Goal: Task Accomplishment & Management: Use online tool/utility

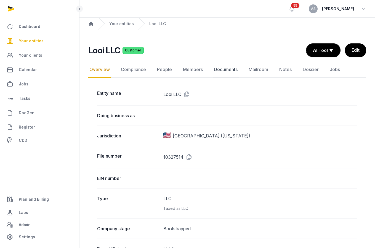
click at [228, 71] on link "Documents" at bounding box center [226, 70] width 26 height 16
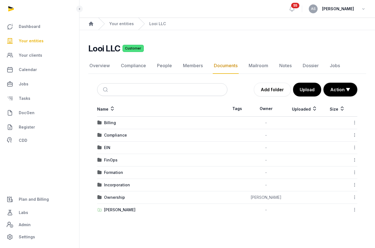
click at [240, 122] on td at bounding box center [237, 122] width 20 height 12
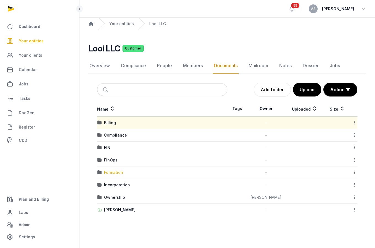
click at [114, 171] on div "Formation" at bounding box center [113, 172] width 19 height 6
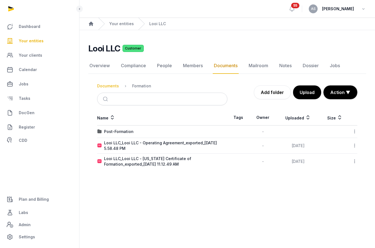
click at [115, 87] on div "Documents" at bounding box center [108, 86] width 22 height 6
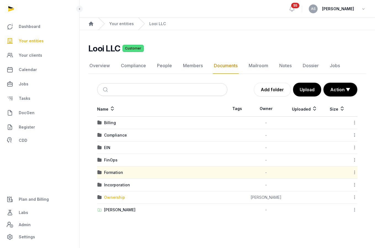
click at [114, 195] on div "Ownership" at bounding box center [114, 197] width 21 height 6
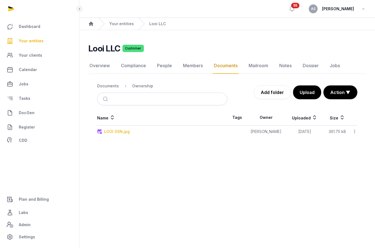
click at [116, 131] on div "LOOI SSN.jpg" at bounding box center [117, 132] width 26 height 6
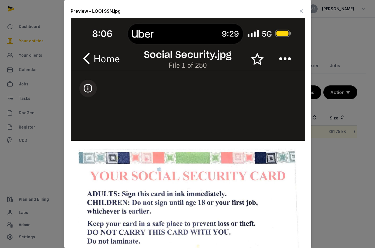
click at [302, 10] on icon at bounding box center [301, 11] width 7 height 9
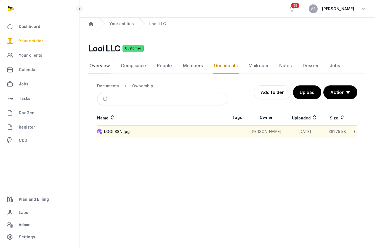
click at [99, 66] on link "Overview" at bounding box center [99, 66] width 23 height 16
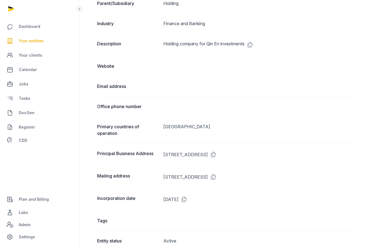
scroll to position [245, 0]
drag, startPoint x: 234, startPoint y: 155, endPoint x: 163, endPoint y: 153, distance: 70.7
click at [163, 153] on dd "800 N KING ST SUITE 304 #3540, WILMINGTON, DE, 19801" at bounding box center [260, 154] width 194 height 9
copy dd "800 N KING ST SUITE 304 #3540,"
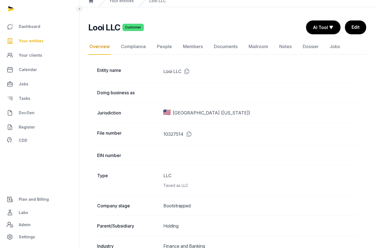
scroll to position [0, 0]
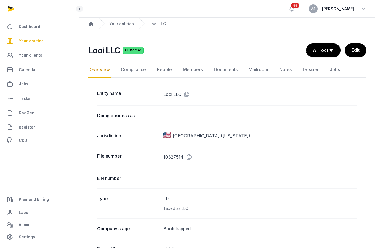
click at [194, 94] on dd "Looi LLC" at bounding box center [260, 94] width 194 height 9
click at [193, 94] on dd "Looi LLC" at bounding box center [260, 94] width 194 height 9
click at [186, 94] on icon at bounding box center [185, 94] width 9 height 9
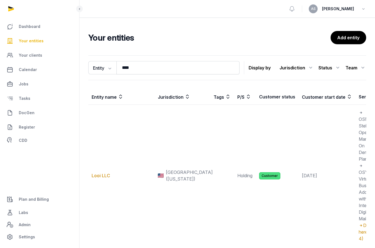
click at [39, 41] on span "Your entities" at bounding box center [31, 41] width 25 height 7
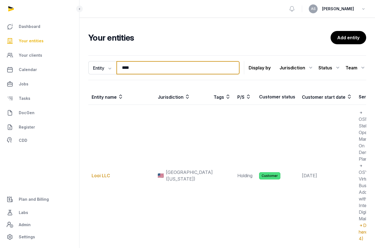
click at [141, 69] on input "****" at bounding box center [177, 67] width 123 height 13
drag, startPoint x: 141, startPoint y: 69, endPoint x: 119, endPoint y: 68, distance: 22.4
click at [118, 69] on input "****" at bounding box center [177, 67] width 123 height 13
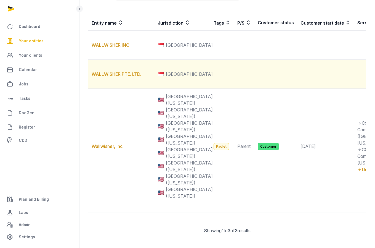
scroll to position [80, 0]
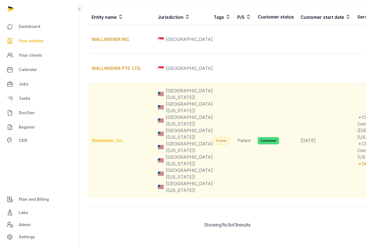
type input "*****"
click at [110, 143] on link "Wallwisher, Inc." at bounding box center [108, 140] width 32 height 6
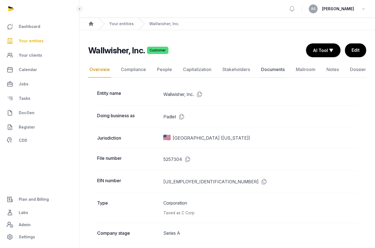
click at [272, 71] on link "Documents" at bounding box center [273, 70] width 26 height 16
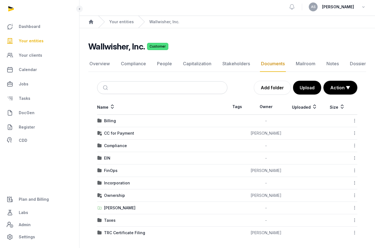
scroll to position [4, 0]
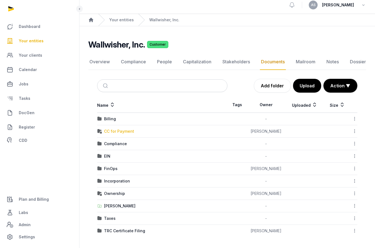
click at [115, 131] on div "CC for Payment" at bounding box center [119, 131] width 30 height 6
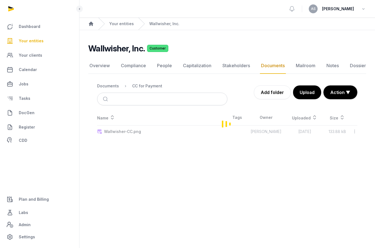
scroll to position [0, 0]
click at [111, 86] on div "Documents" at bounding box center [108, 86] width 22 height 6
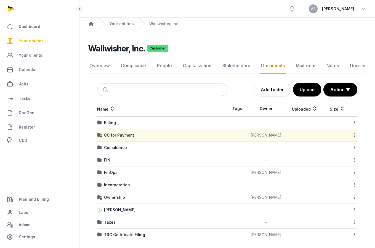
scroll to position [4, 0]
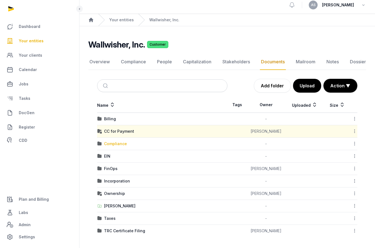
click at [117, 143] on div "Compliance" at bounding box center [115, 144] width 23 height 6
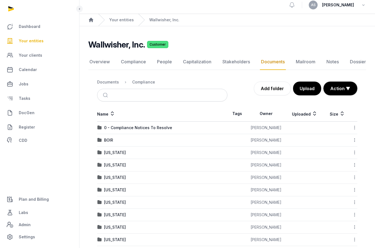
scroll to position [6, 0]
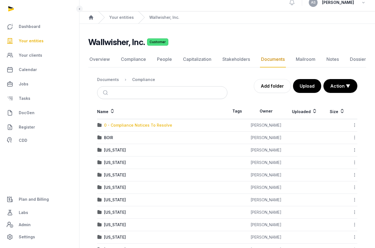
click at [147, 123] on div "0 - Compliance Notices To Resolve" at bounding box center [138, 125] width 68 height 6
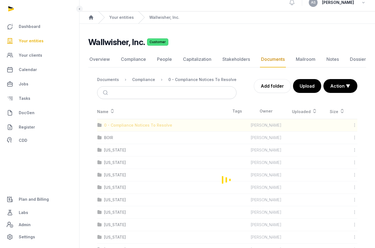
scroll to position [0, 0]
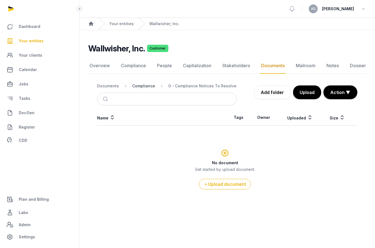
click at [146, 88] on div "Compliance" at bounding box center [143, 86] width 23 height 6
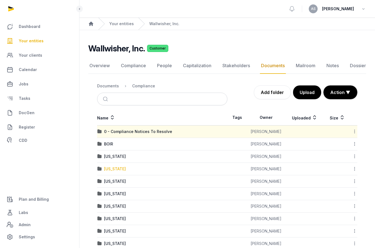
click at [110, 168] on div "[US_STATE]" at bounding box center [115, 169] width 22 height 6
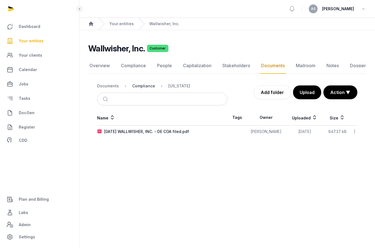
click at [148, 84] on div "Compliance" at bounding box center [143, 86] width 23 height 6
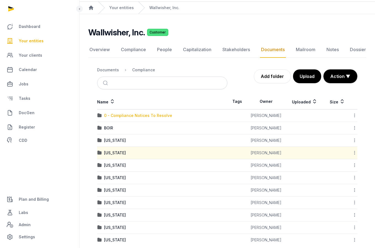
scroll to position [25, 0]
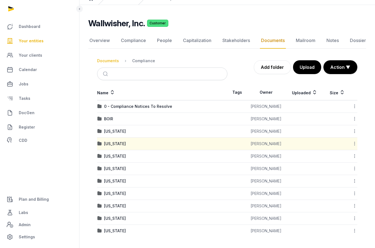
click at [114, 60] on div "Documents" at bounding box center [108, 61] width 22 height 6
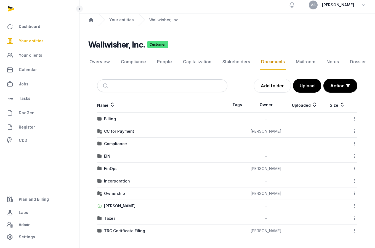
scroll to position [4, 0]
click at [122, 204] on div "[PERSON_NAME]" at bounding box center [119, 206] width 31 height 6
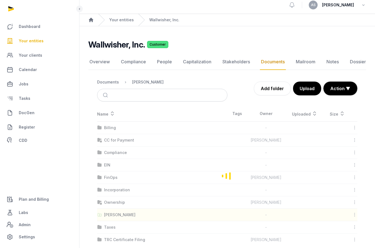
scroll to position [0, 0]
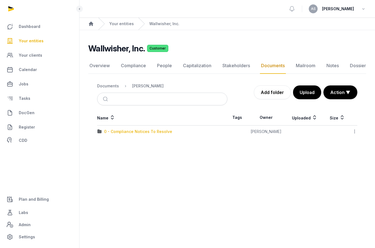
click at [148, 131] on div "0 - Compliance Notices To Resolve" at bounding box center [138, 132] width 68 height 6
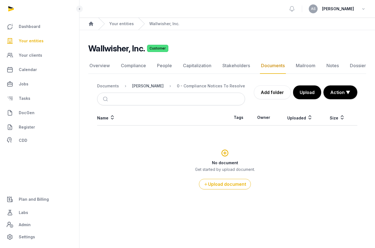
click at [143, 88] on div "[PERSON_NAME]" at bounding box center [147, 86] width 31 height 6
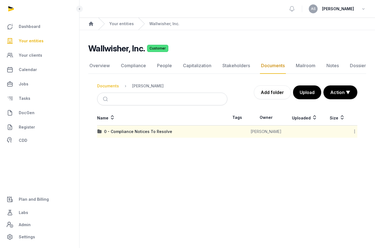
click at [109, 87] on div "Documents" at bounding box center [108, 86] width 22 height 6
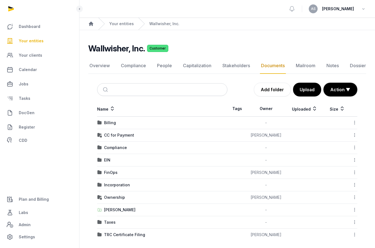
scroll to position [3, 0]
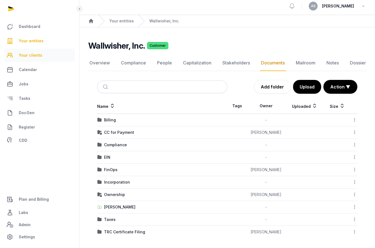
click at [39, 53] on span "Your clients" at bounding box center [30, 55] width 23 height 7
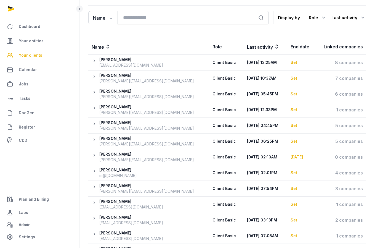
scroll to position [39, 0]
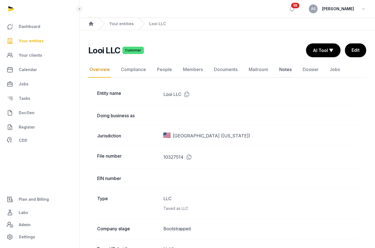
click at [280, 68] on link "Notes" at bounding box center [285, 70] width 15 height 16
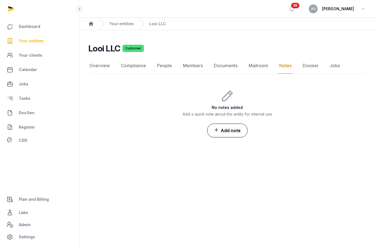
click at [237, 127] on button "Add note" at bounding box center [227, 130] width 40 height 14
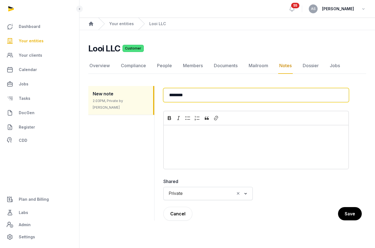
click at [199, 98] on input "********" at bounding box center [255, 95] width 185 height 14
drag, startPoint x: 199, startPoint y: 98, endPoint x: 155, endPoint y: 93, distance: 43.9
click at [155, 93] on div "New note 2.03PM, Private by Anna Santos Back ******** Rich Text Editor Bold Ita…" at bounding box center [227, 153] width 278 height 148
type input "*******"
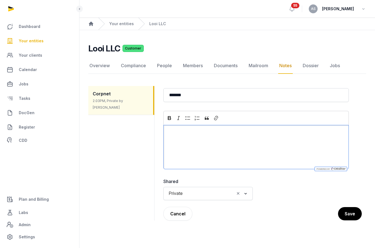
click at [180, 133] on p "Editor editing area: main" at bounding box center [256, 132] width 176 height 7
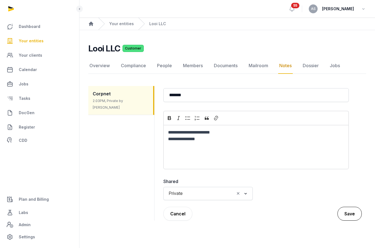
click at [351, 216] on button "Save" at bounding box center [349, 213] width 24 height 14
